Goal: Task Accomplishment & Management: Use online tool/utility

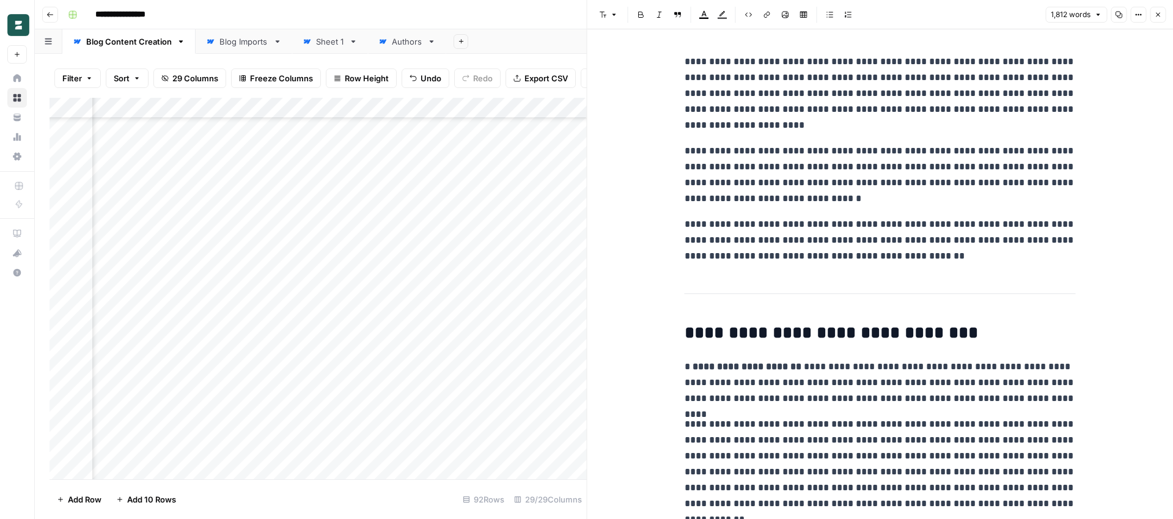
scroll to position [1537, 1318]
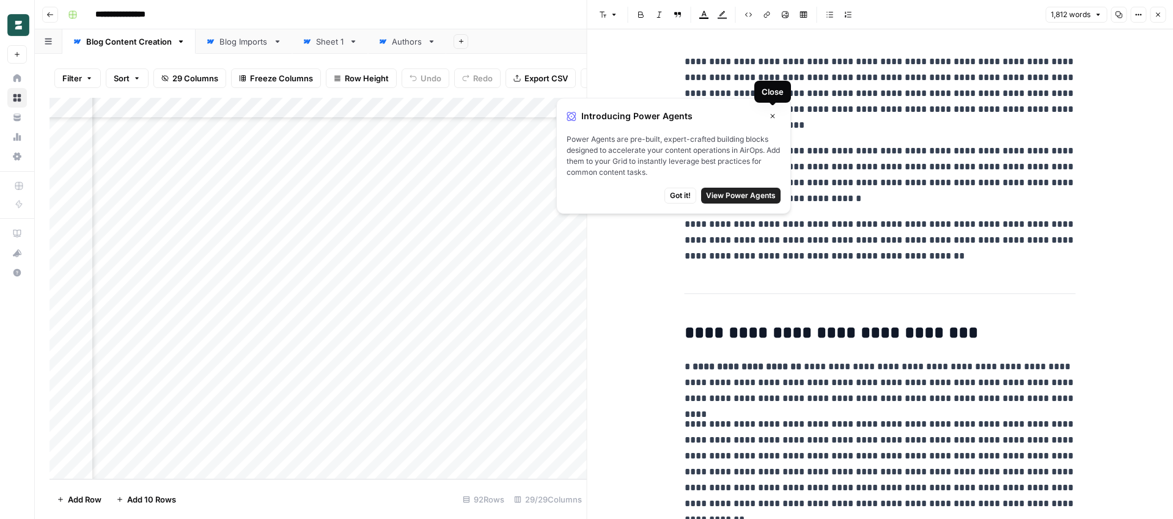
click at [674, 199] on span "Got it!" at bounding box center [680, 195] width 21 height 11
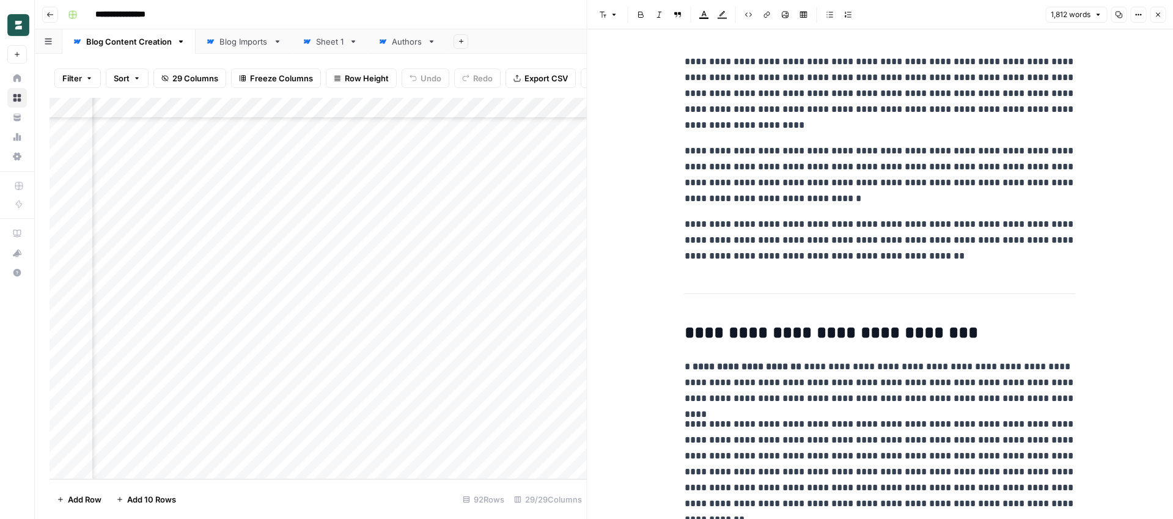
click at [1157, 17] on icon "button" at bounding box center [1158, 14] width 7 height 7
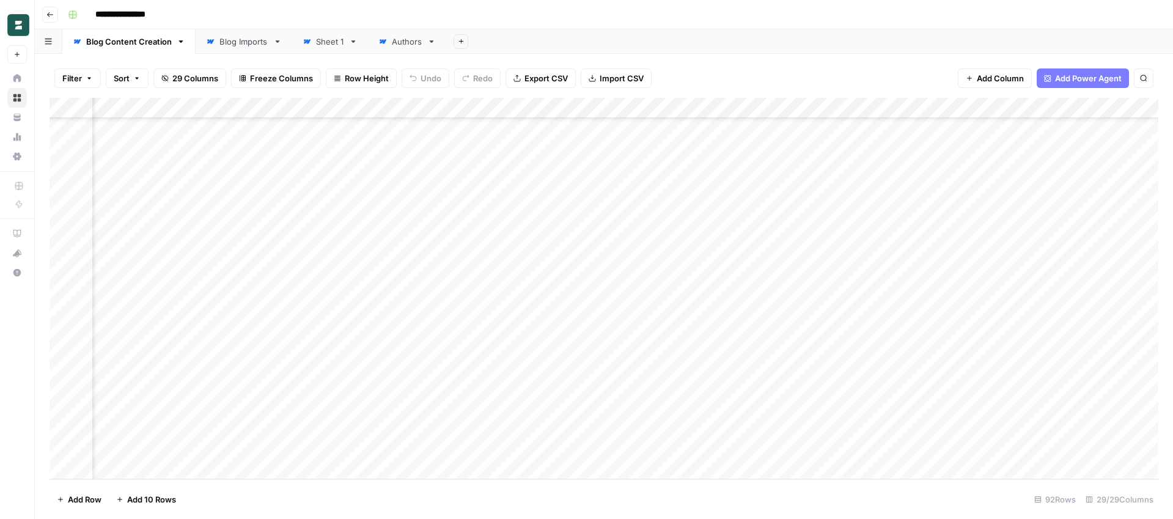
scroll to position [1572, 0]
click at [122, 450] on div "Add Column" at bounding box center [604, 289] width 1109 height 382
click at [132, 450] on div "Add Column" at bounding box center [604, 289] width 1109 height 382
type textarea "**********"
click at [349, 452] on div "Add Column" at bounding box center [604, 289] width 1109 height 382
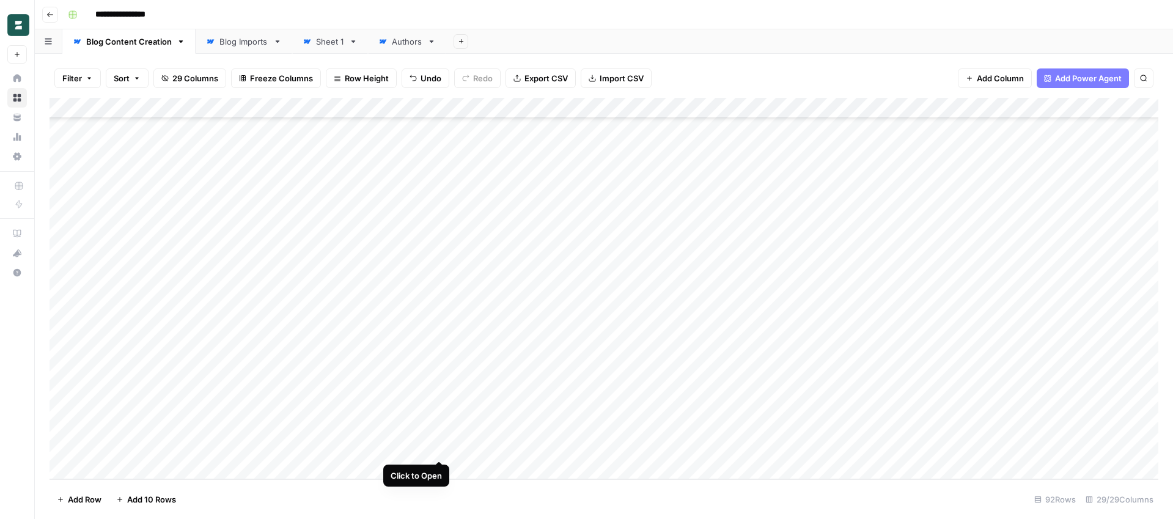
click at [438, 449] on div "Add Column" at bounding box center [604, 289] width 1109 height 382
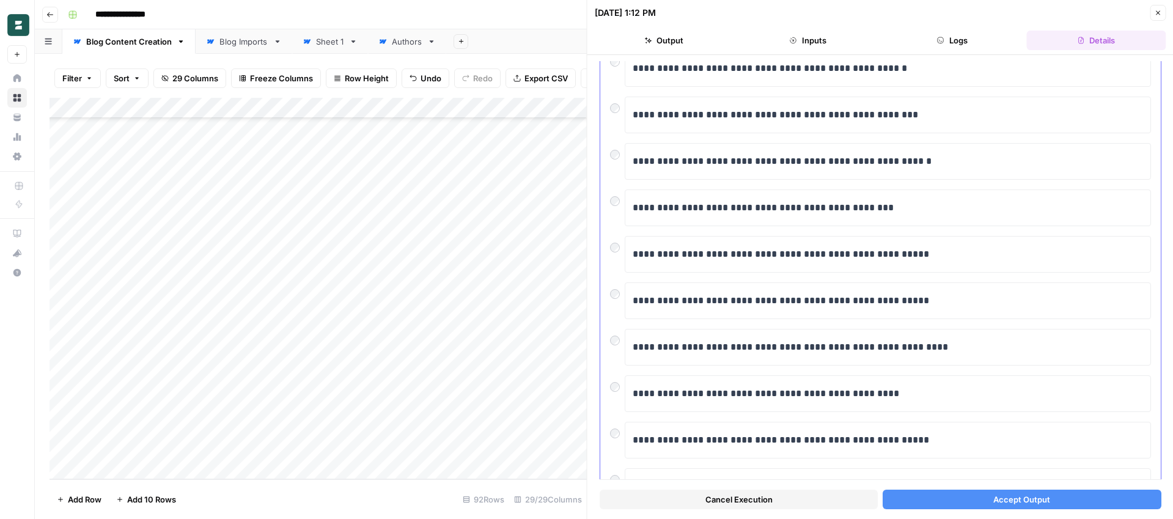
scroll to position [105, 0]
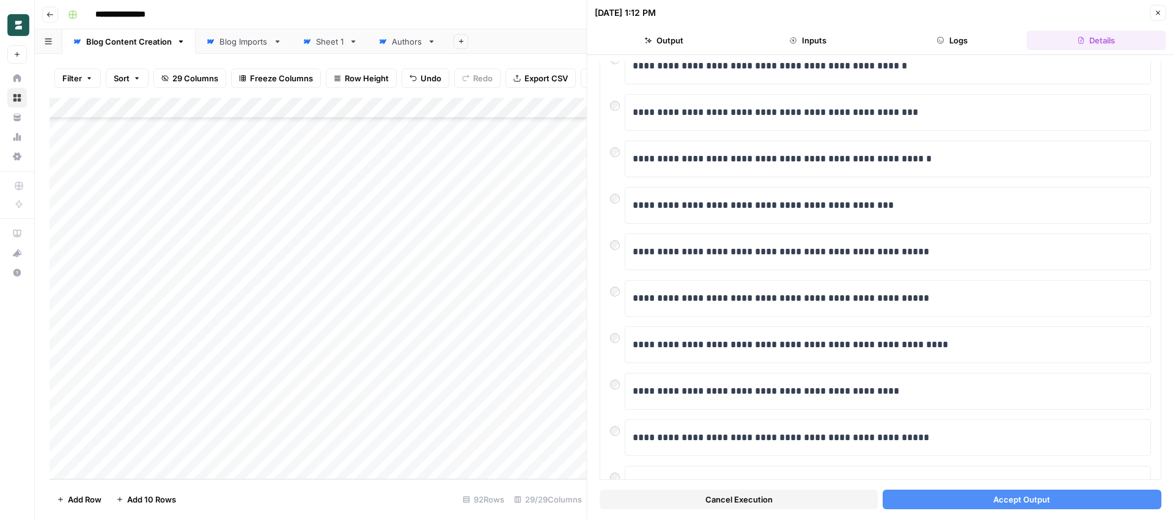
click at [978, 506] on button "Accept Output" at bounding box center [1022, 500] width 278 height 20
